Goal: Contribute content

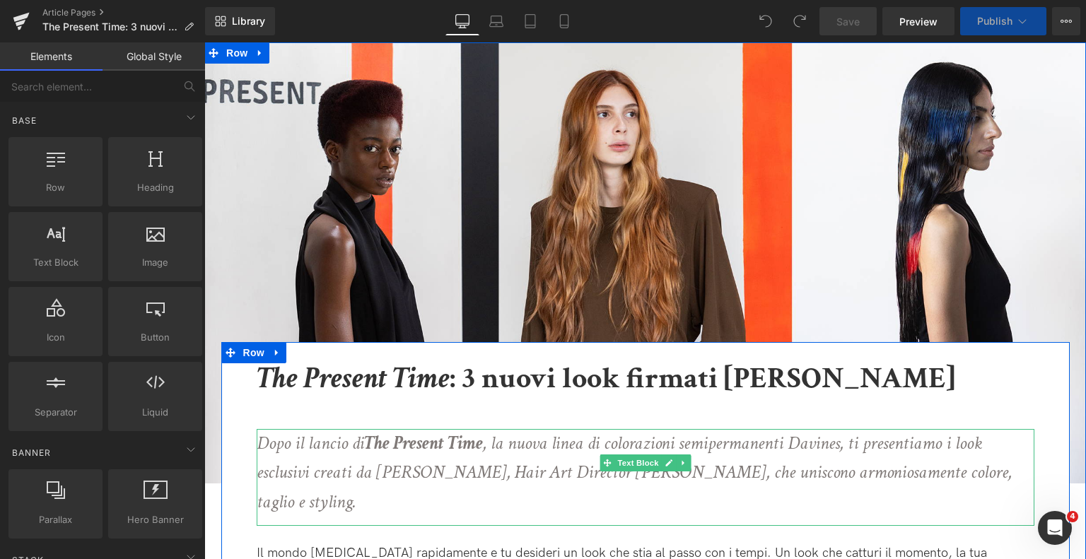
click at [689, 444] on icon "Dopo il lancio di The Present Time , la nuova linea di colorazioni semipermanen…" at bounding box center [634, 472] width 755 height 83
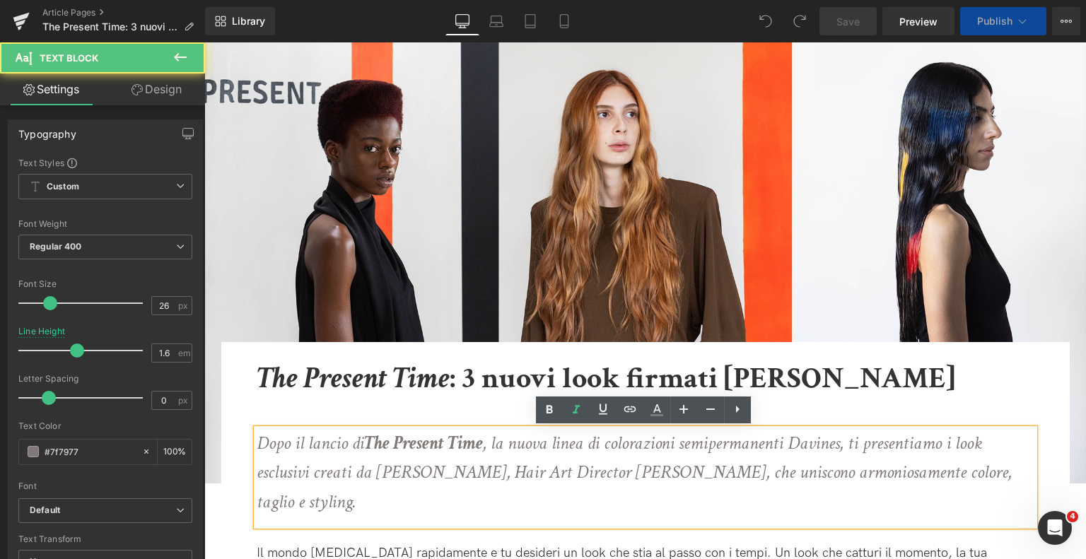
click at [694, 445] on icon "Dopo il lancio di The Present Time , la nuova linea di colorazioni semipermanen…" at bounding box center [634, 472] width 755 height 83
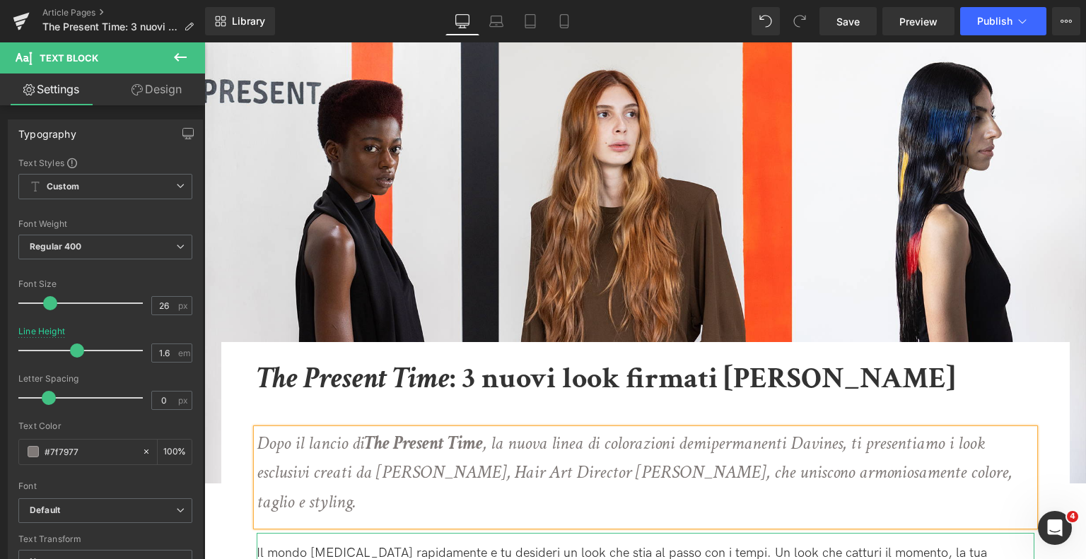
click at [721, 545] on p "Il mondo [MEDICAL_DATA] rapidamente e tu desideri un look che stia al passo con…" at bounding box center [645, 569] width 777 height 49
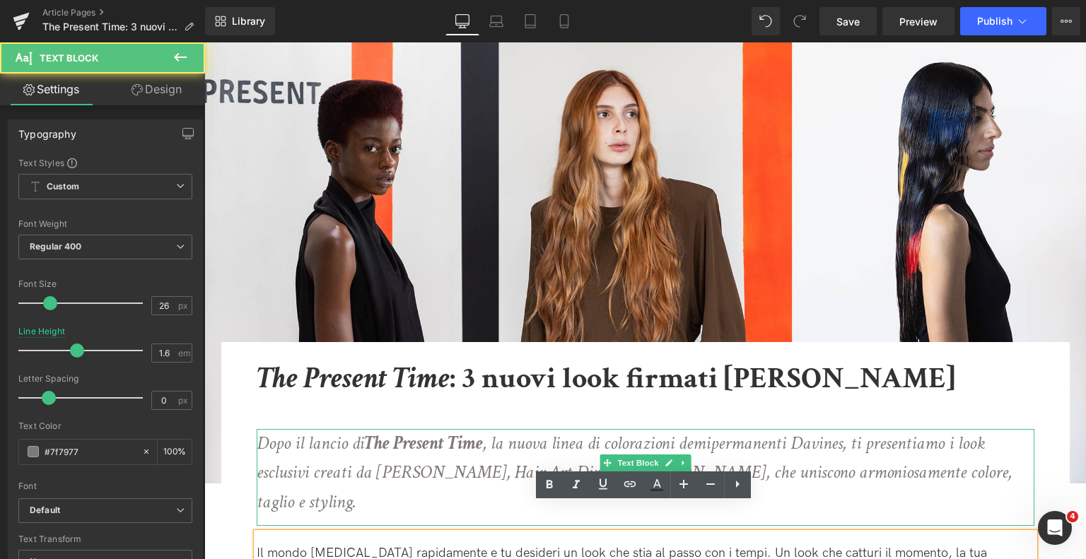
click at [786, 445] on icon "Dopo il lancio di The Present Time , la nuova linea di colorazioni demipermanen…" at bounding box center [634, 472] width 755 height 83
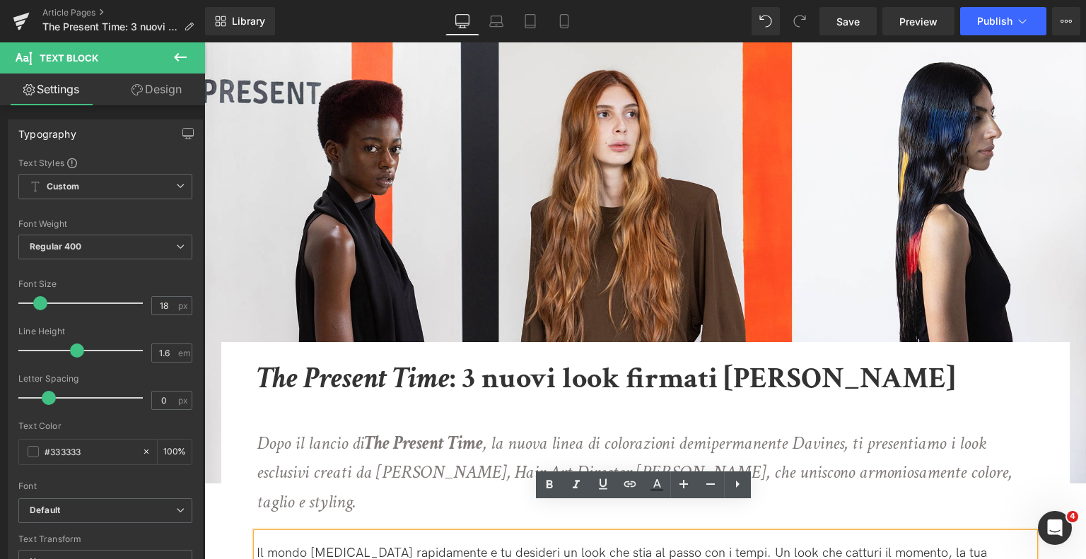
click at [698, 545] on p "Il mondo [MEDICAL_DATA] rapidamente e tu desideri un look che stia al passo con…" at bounding box center [645, 569] width 777 height 49
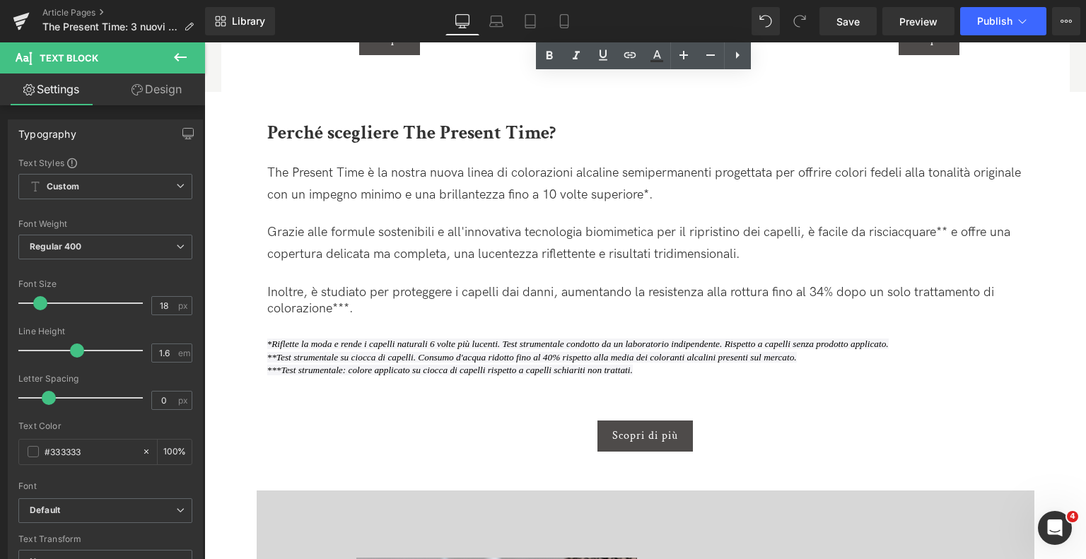
scroll to position [2615, 0]
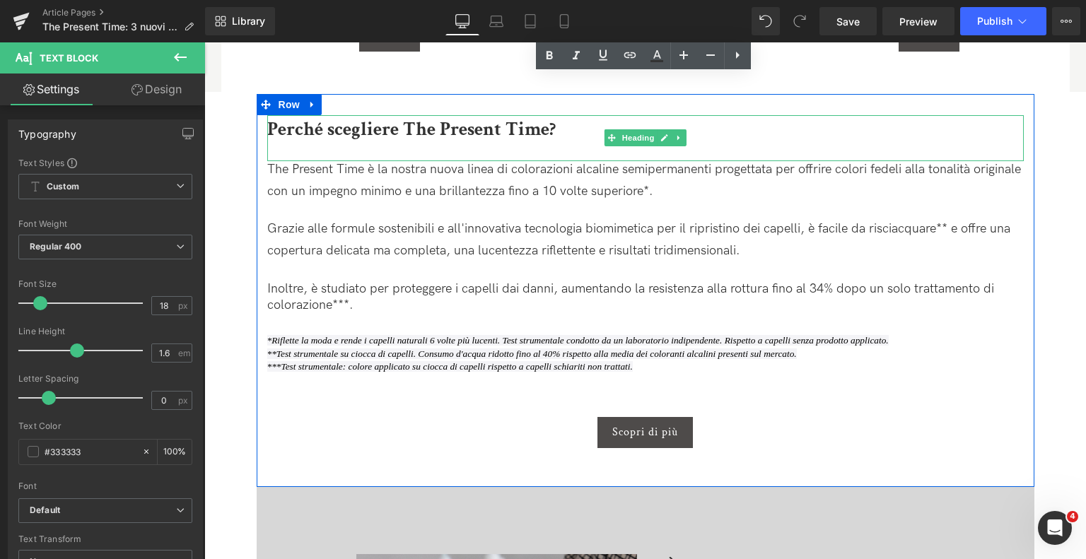
click at [486, 125] on div "Perché scegliere The Present Time?" at bounding box center [645, 138] width 756 height 47
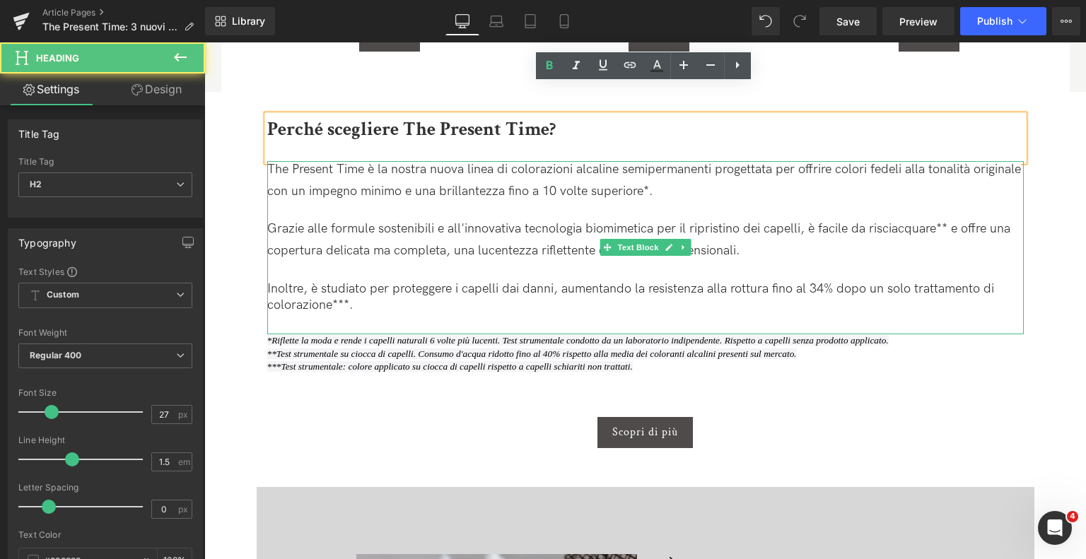
click at [575, 162] on span "The Present Time è la nostra nuova linea di colorazioni alcaline semipermanenti…" at bounding box center [643, 180] width 753 height 36
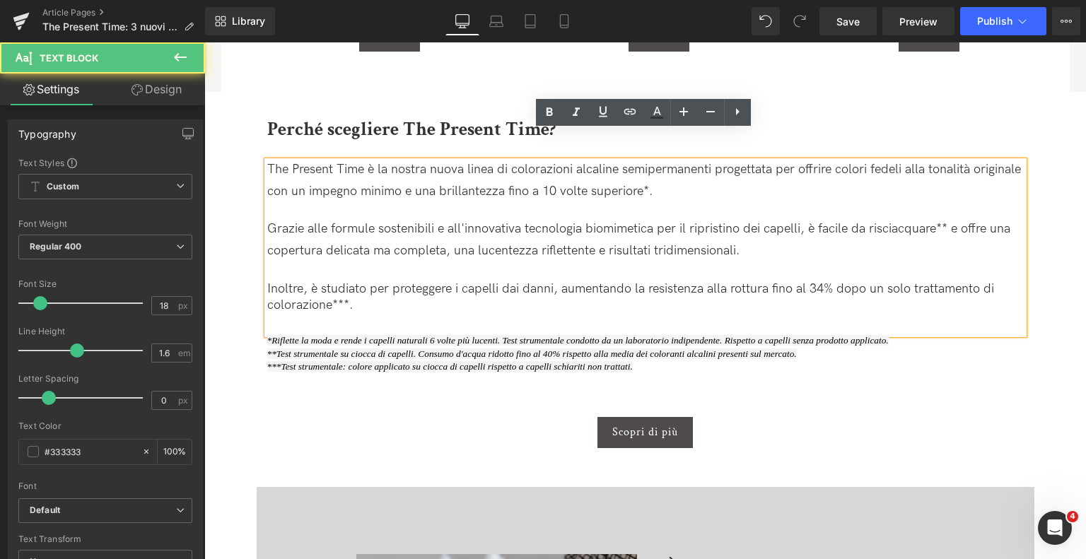
click at [577, 162] on span "The Present Time è la nostra nuova linea di colorazioni alcaline semipermanenti…" at bounding box center [643, 180] width 753 height 36
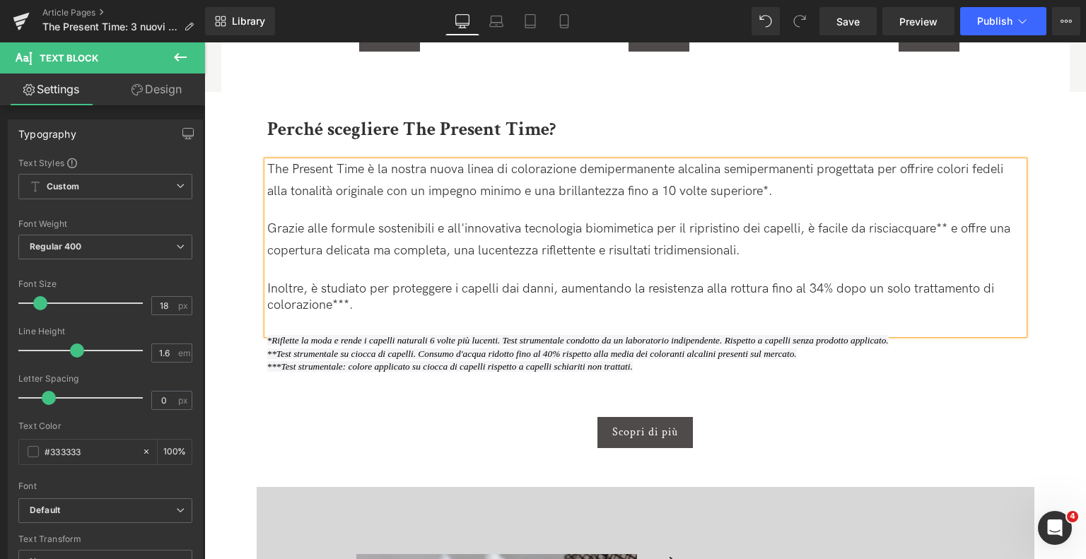
click at [751, 162] on span "The Present Time è la nostra nuova linea di colorazione demipermanente alcalina…" at bounding box center [635, 180] width 736 height 36
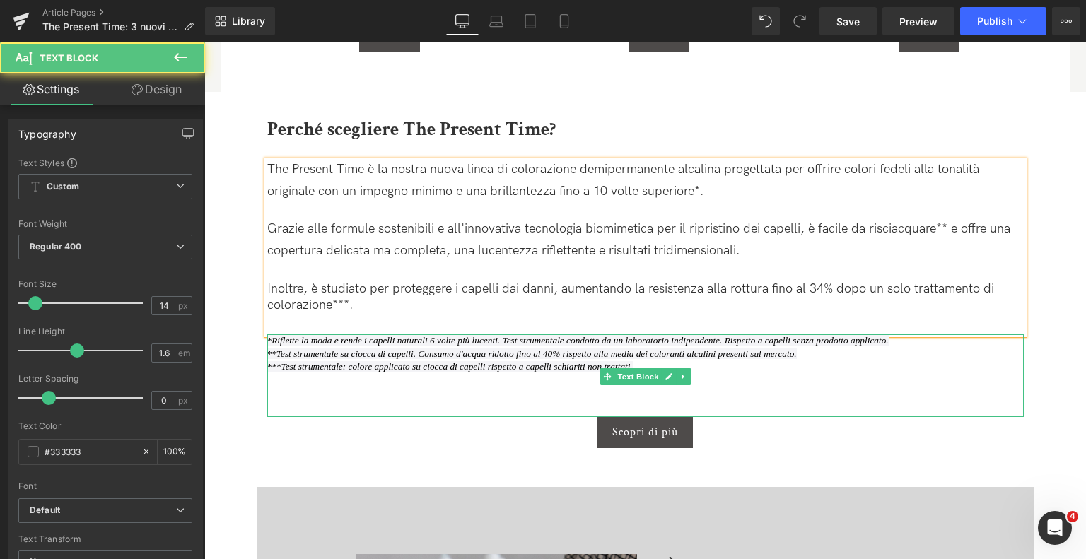
click at [426, 348] on icon "**Test strumentale su ciocca di capelli. Consumo d'acqua ridotto fino al 40% ri…" at bounding box center [531, 353] width 529 height 11
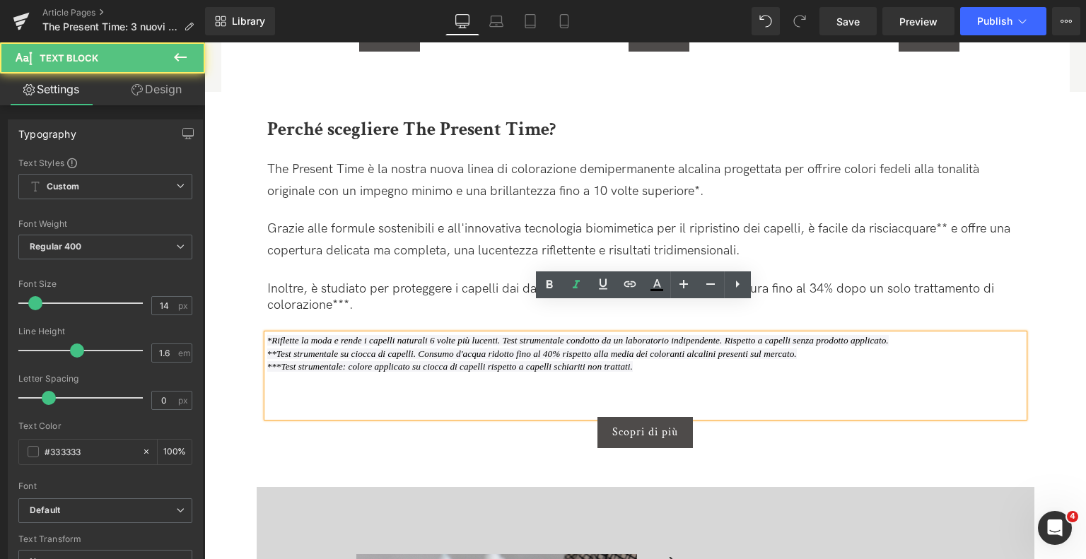
click at [295, 335] on icon "*Riflette la moda e rende i capelli naturali 6 volte più lucenti. Test strument…" at bounding box center [577, 340] width 621 height 11
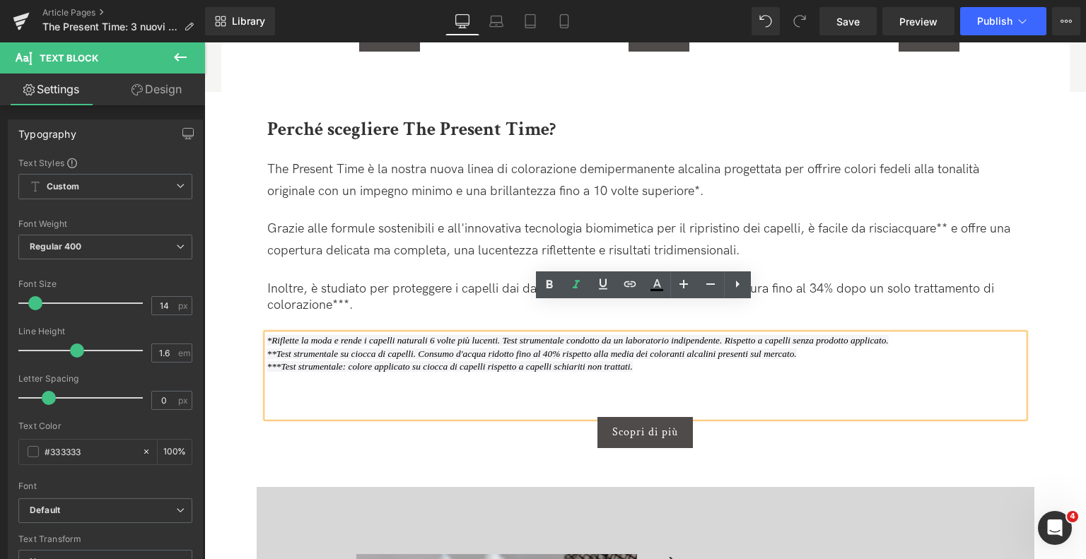
click at [271, 335] on icon "*Riflette la moda e rende i capelli naturali 6 volte più lucenti. Test strument…" at bounding box center [577, 340] width 621 height 11
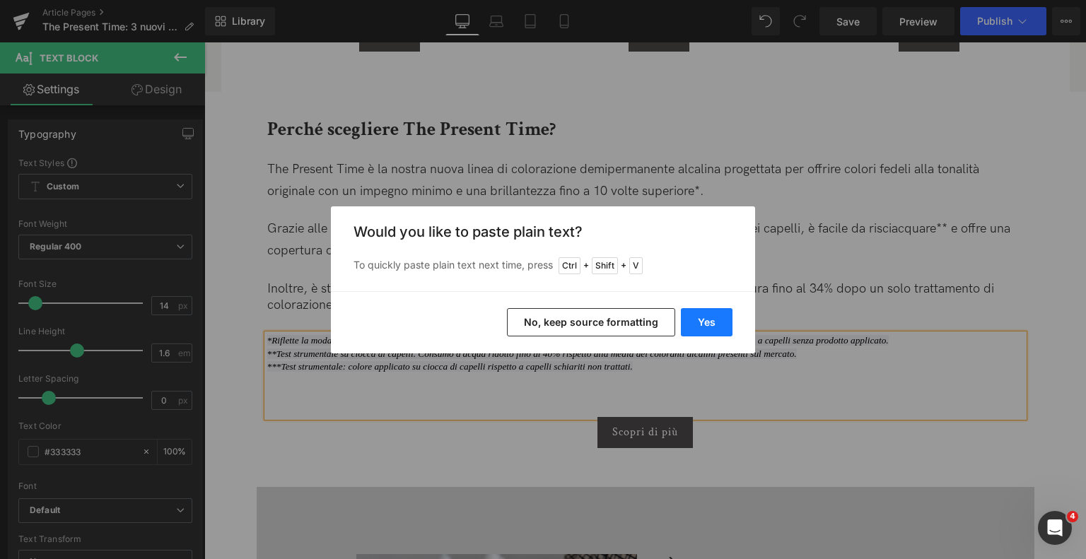
click at [695, 322] on button "Yes" at bounding box center [707, 322] width 52 height 28
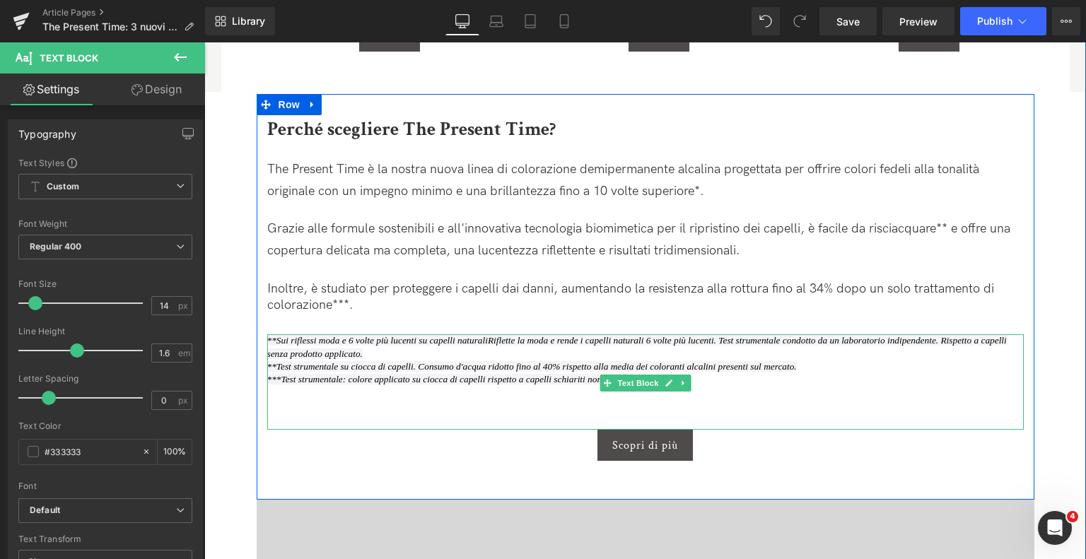
click at [338, 335] on icon "**Sui riflessi moda e 6 volte più lucenti su capelli naturaliRiflette la moda e…" at bounding box center [636, 346] width 739 height 23
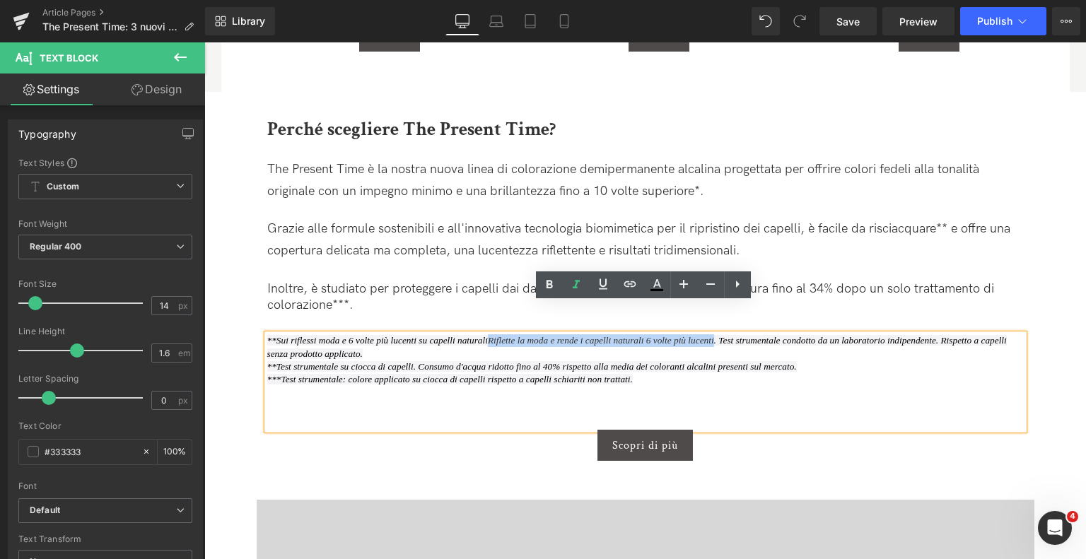
drag, startPoint x: 482, startPoint y: 312, endPoint x: 704, endPoint y: 315, distance: 221.9
click at [704, 335] on icon "**Sui riflessi moda e 6 volte più lucenti su capelli naturaliRiflette la moda e…" at bounding box center [636, 346] width 739 height 23
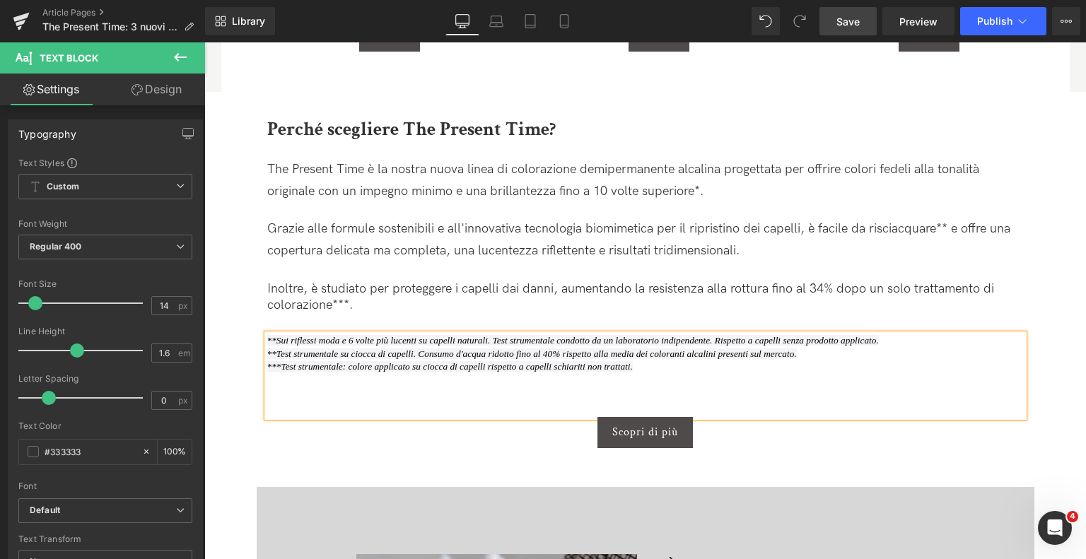
click at [840, 24] on span "Save" at bounding box center [847, 21] width 23 height 15
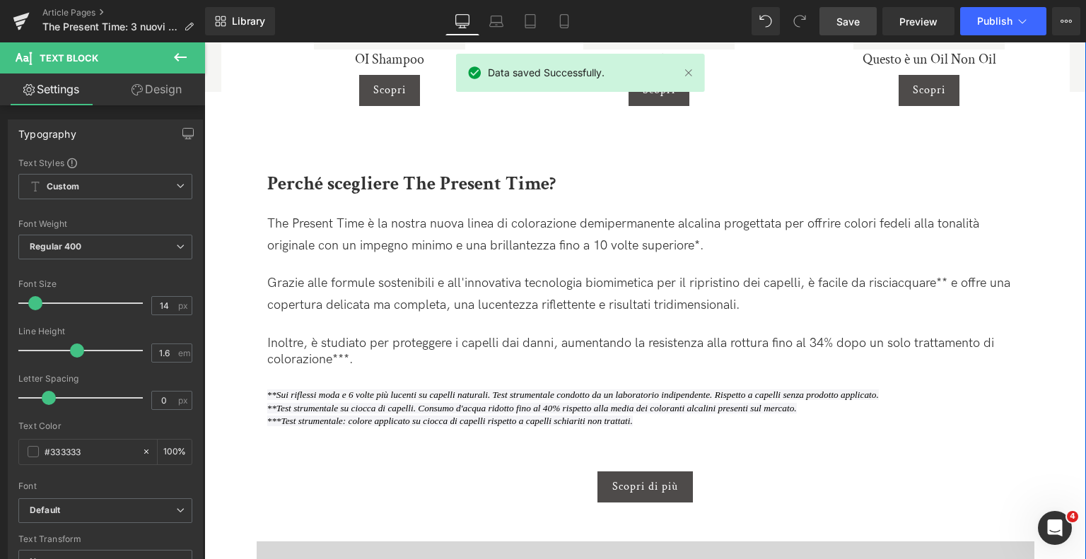
scroll to position [2474, 0]
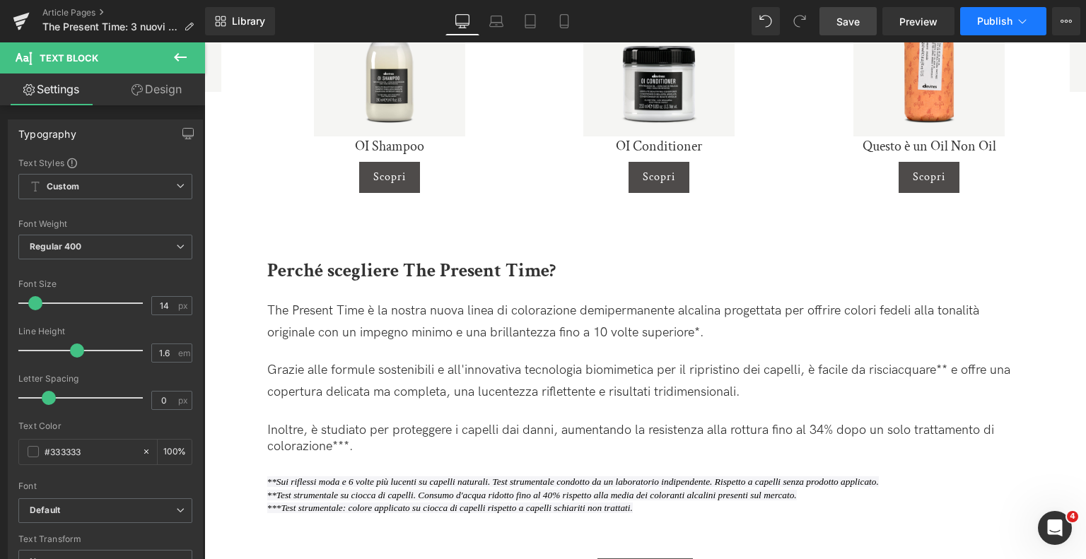
click at [988, 16] on span "Publish" at bounding box center [994, 21] width 35 height 11
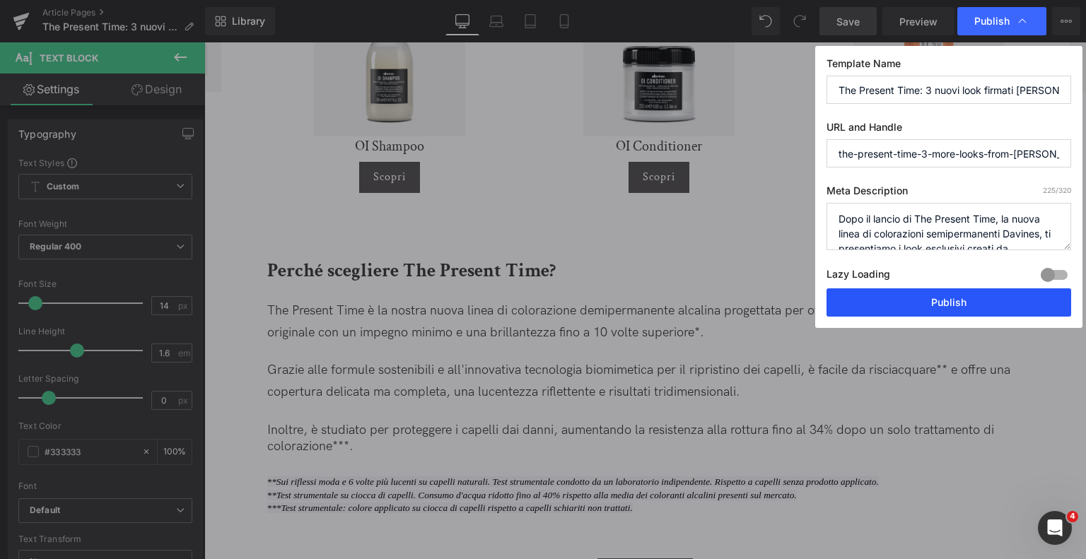
click at [922, 298] on button "Publish" at bounding box center [948, 302] width 245 height 28
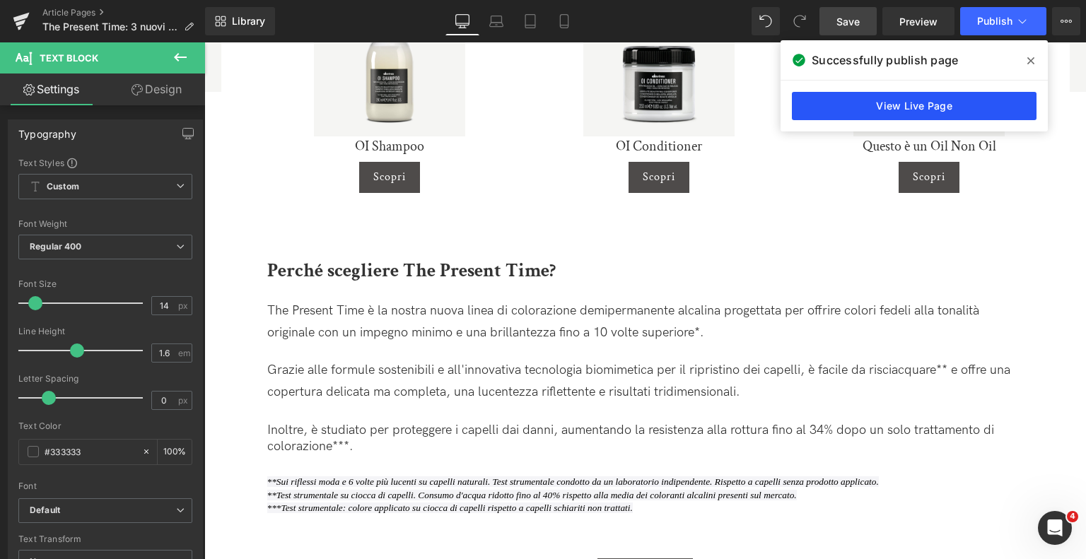
click at [868, 100] on link "View Live Page" at bounding box center [914, 106] width 245 height 28
